Goal: Find specific page/section: Find specific page/section

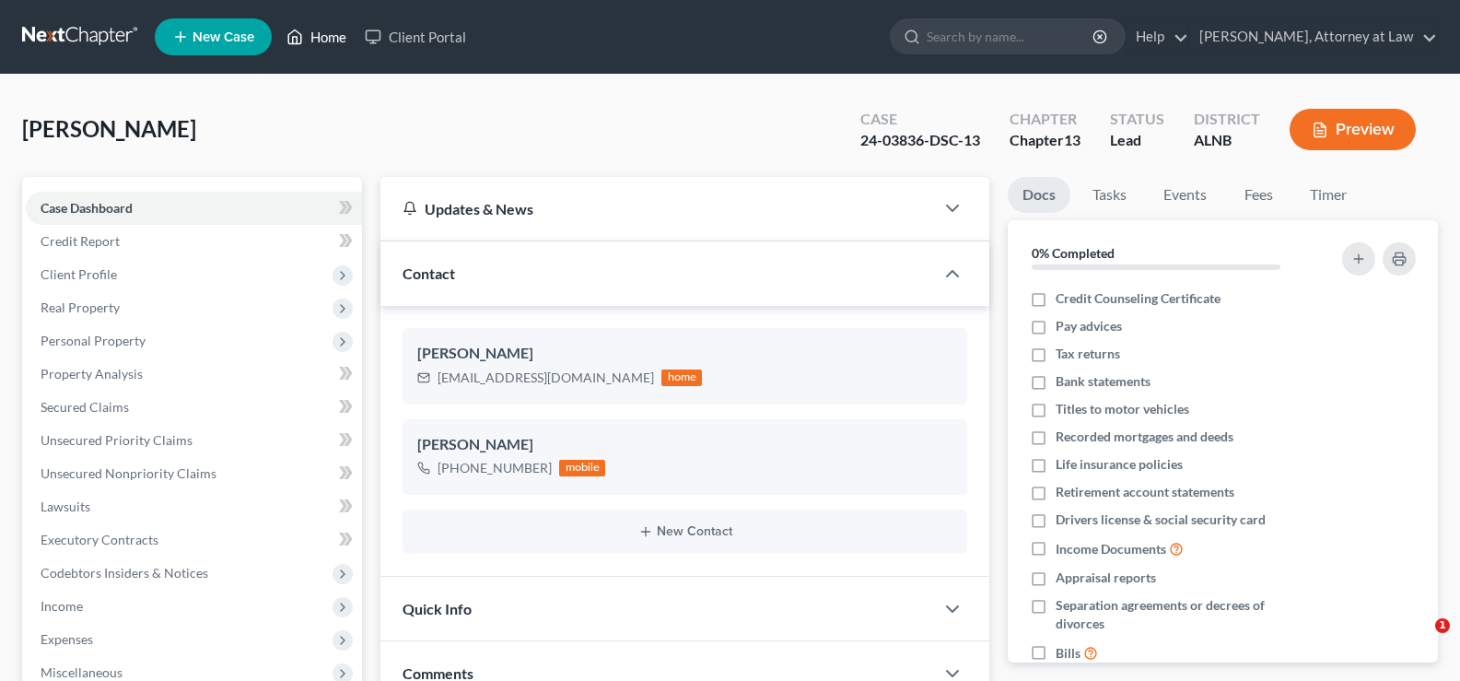
click at [322, 37] on link "Home" at bounding box center [316, 36] width 78 height 33
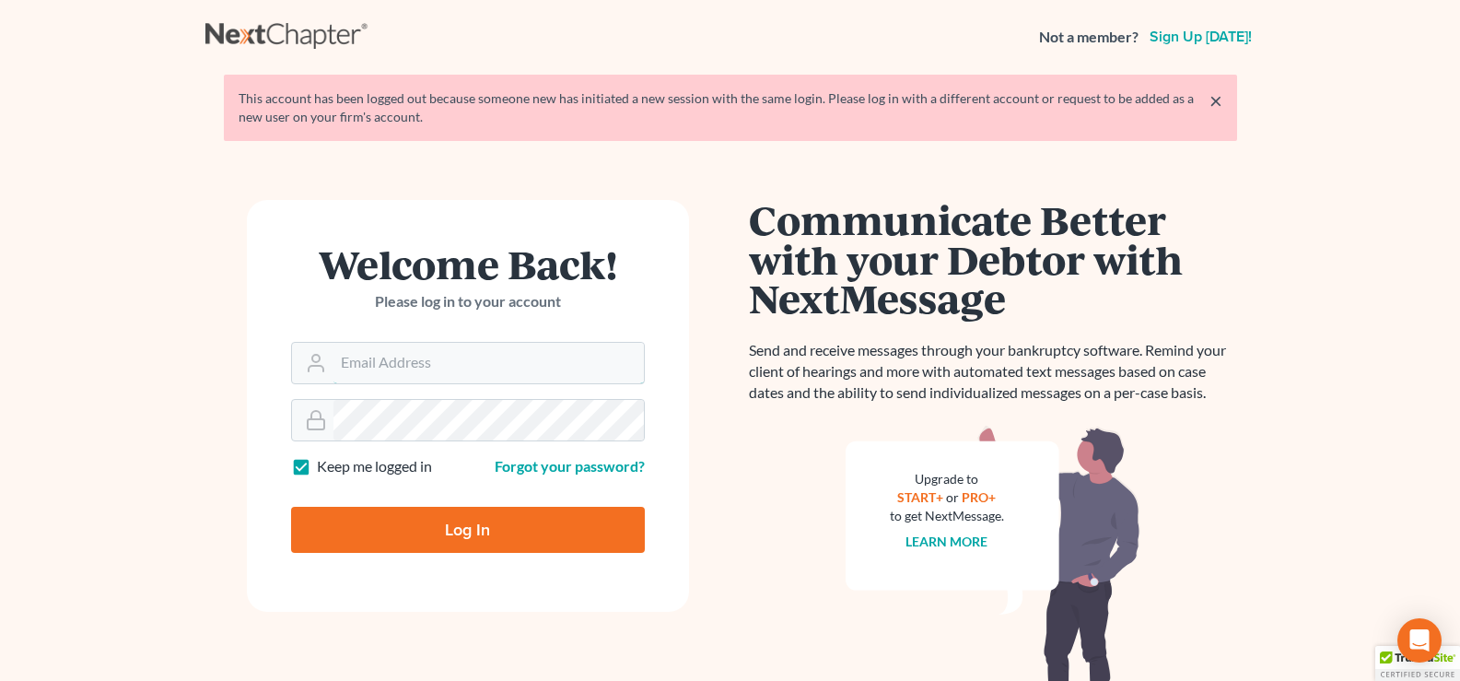
type input "[EMAIL_ADDRESS][DOMAIN_NAME]"
click at [492, 526] on input "Log In" at bounding box center [468, 530] width 354 height 46
type input "Thinking..."
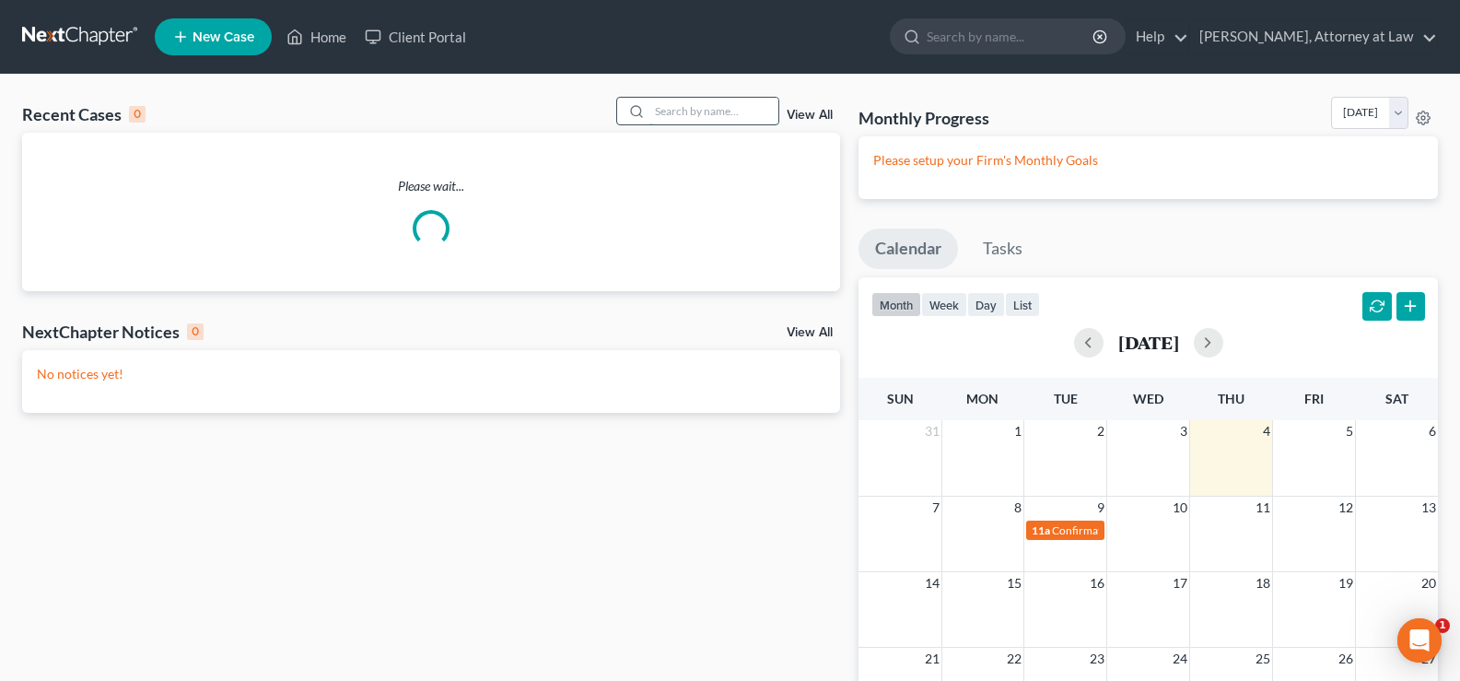
click at [686, 104] on input "search" at bounding box center [714, 111] width 129 height 27
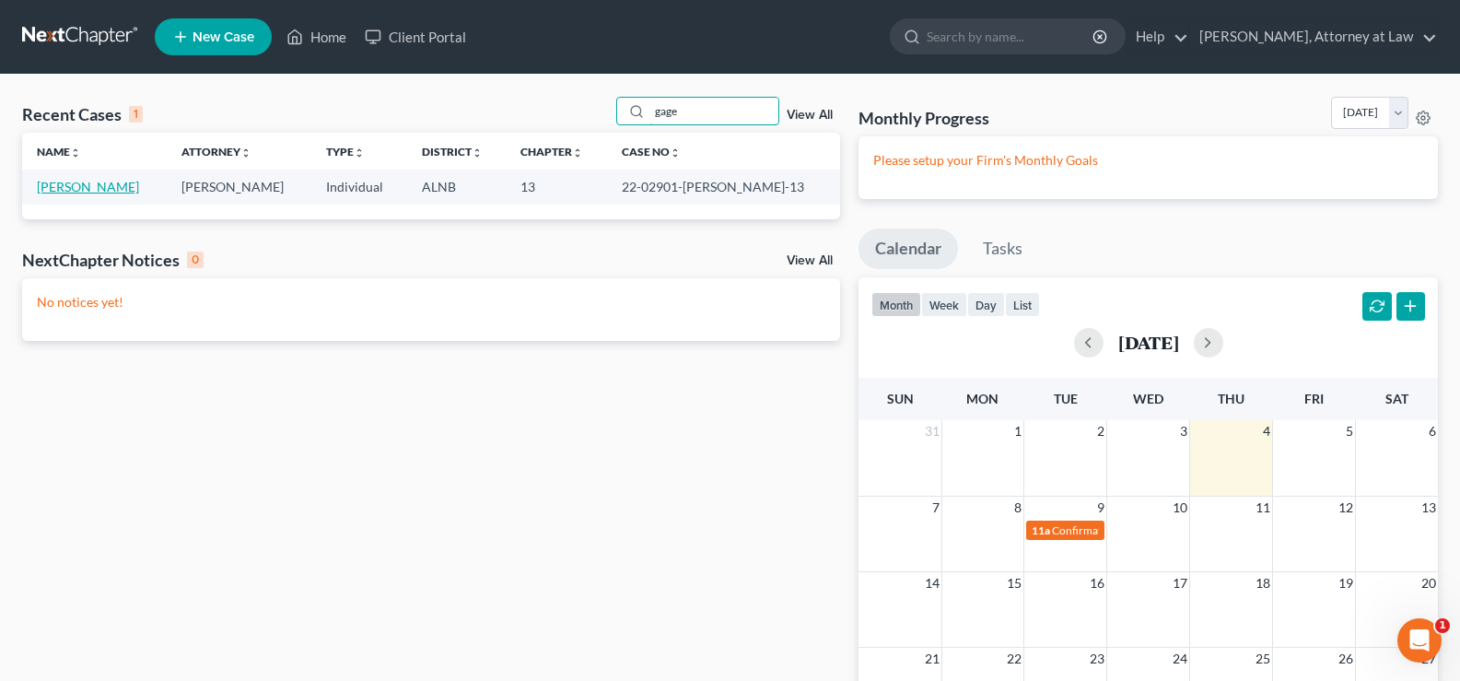
type input "gage"
click at [64, 190] on link "Gage, Alan" at bounding box center [88, 187] width 102 height 16
